Goal: Task Accomplishment & Management: Manage account settings

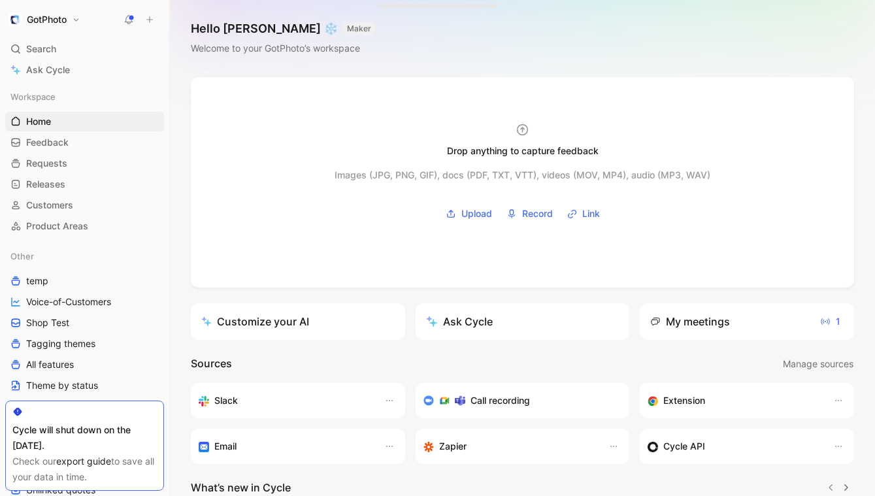
click at [79, 19] on button "GotPhoto" at bounding box center [44, 19] width 78 height 18
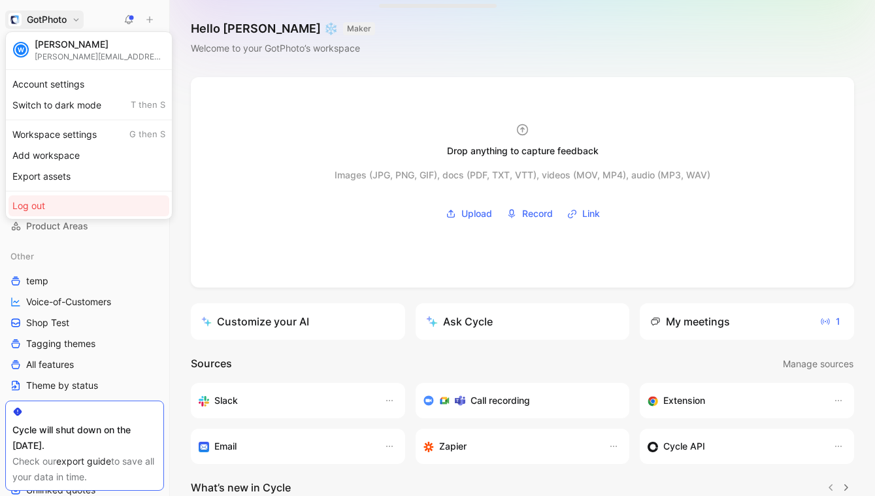
click at [35, 205] on div "Log out" at bounding box center [88, 205] width 161 height 21
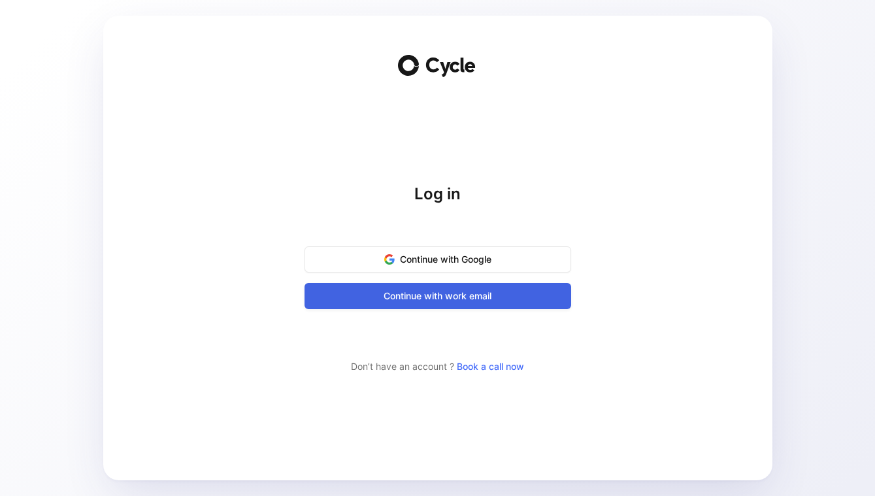
click at [462, 291] on span "Continue with work email" at bounding box center [438, 296] width 234 height 16
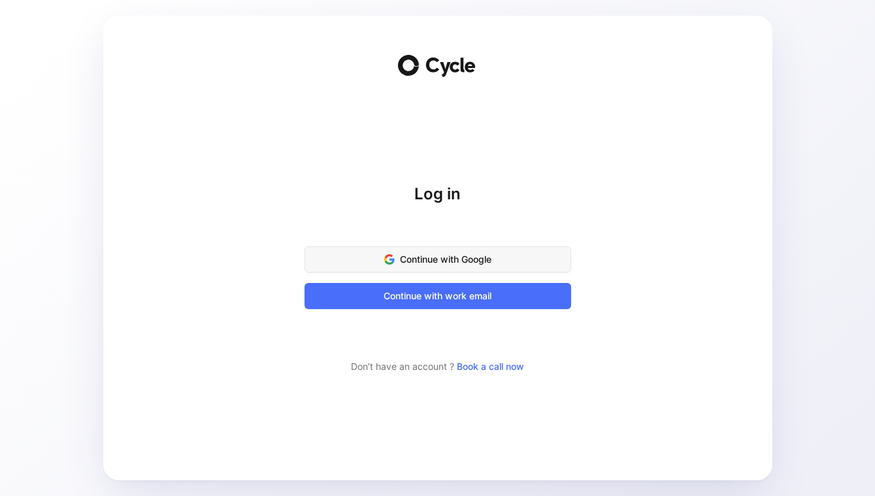
click at [444, 252] on span "Continue with Google" at bounding box center [438, 260] width 234 height 16
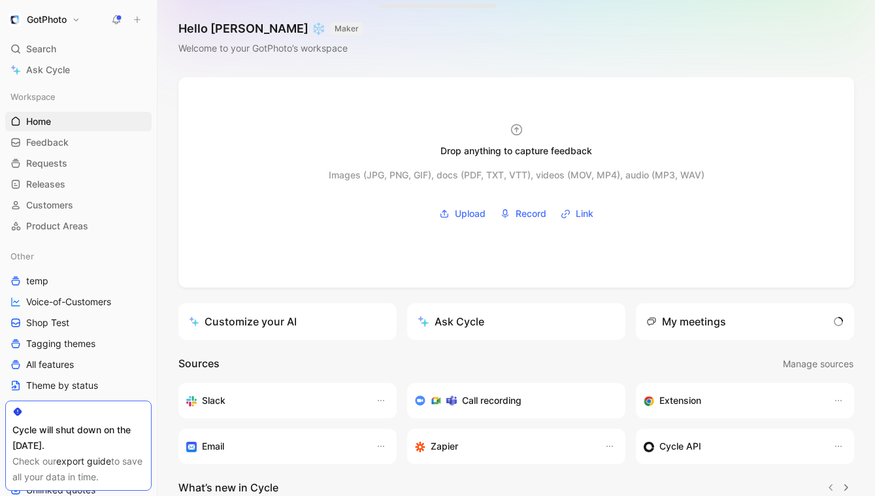
click at [59, 22] on h1 "GotPhoto" at bounding box center [47, 20] width 40 height 12
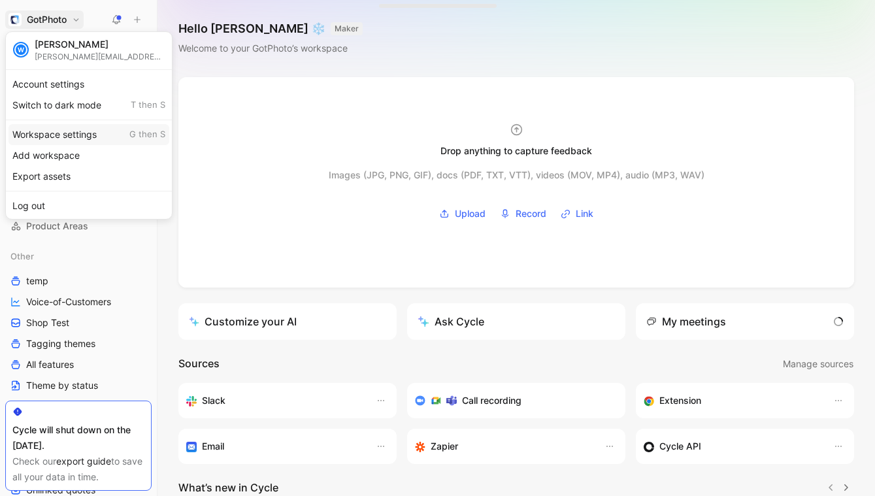
click at [58, 135] on div "Workspace settings G then S" at bounding box center [88, 134] width 161 height 21
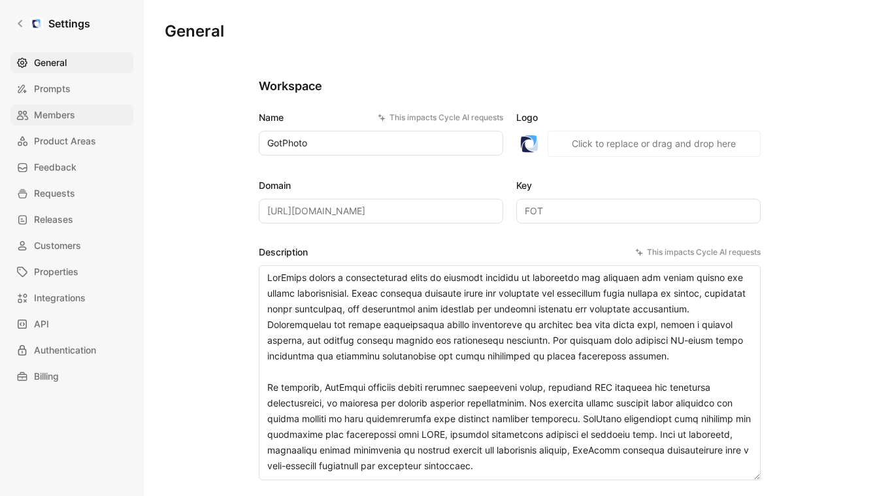
click at [61, 112] on span "Members" at bounding box center [54, 115] width 41 height 16
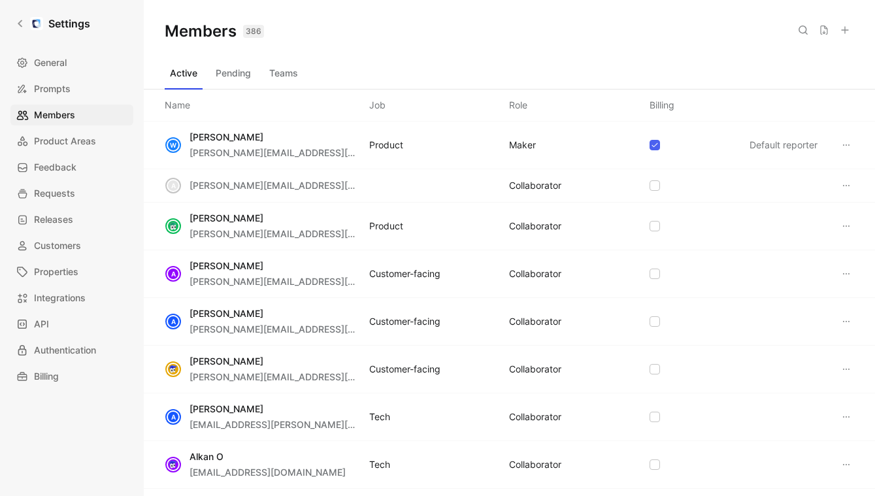
click at [845, 30] on use at bounding box center [845, 30] width 7 height 7
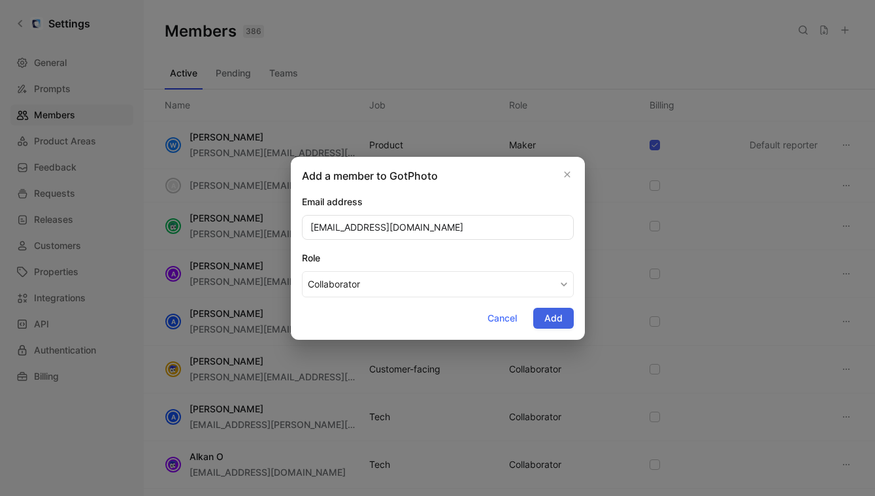
type input "[EMAIL_ADDRESS][DOMAIN_NAME]"
click at [557, 321] on span "Add" at bounding box center [553, 318] width 18 height 16
